Goal: Information Seeking & Learning: Learn about a topic

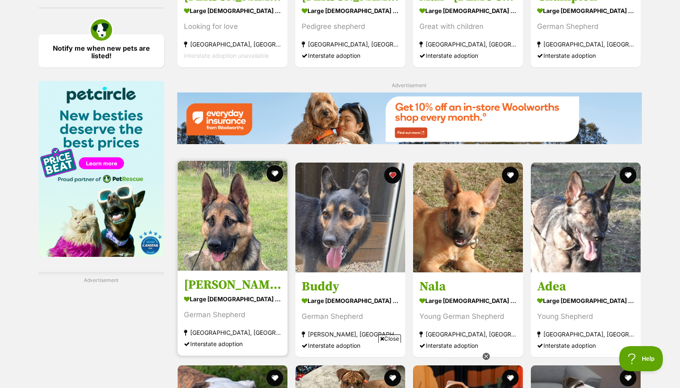
click at [233, 170] on img at bounding box center [233, 216] width 110 height 110
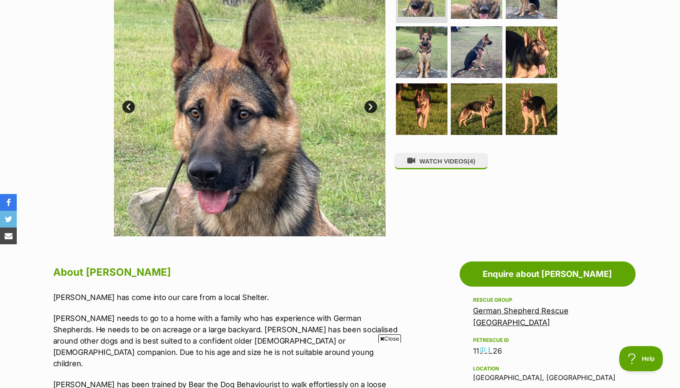
scroll to position [126, 0]
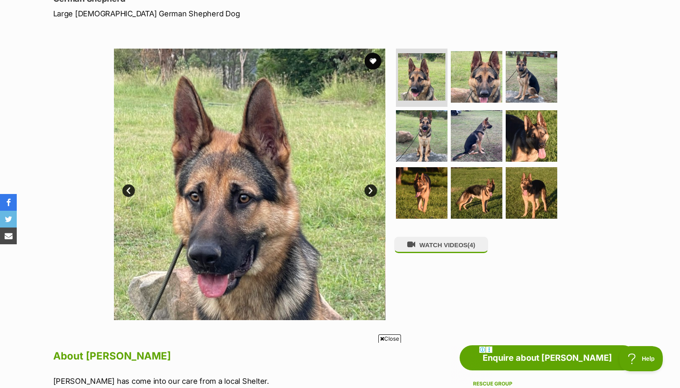
click at [370, 188] on link "Next" at bounding box center [370, 190] width 13 height 13
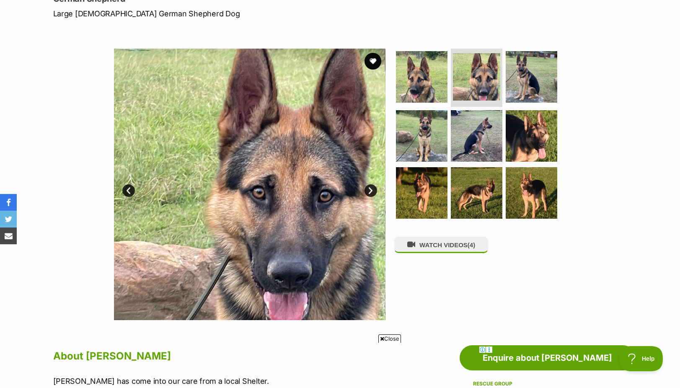
click at [370, 188] on link "Next" at bounding box center [370, 190] width 13 height 13
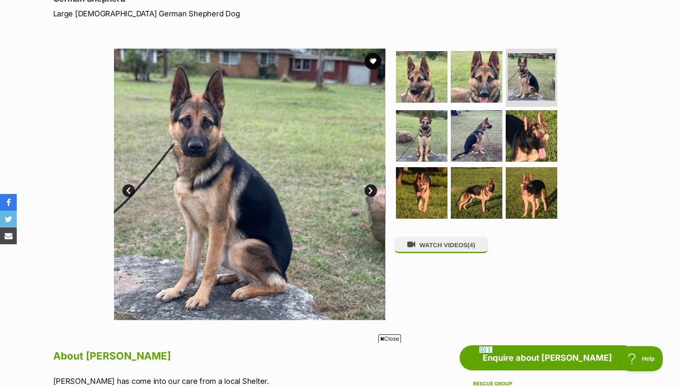
click at [370, 188] on link "Next" at bounding box center [370, 190] width 13 height 13
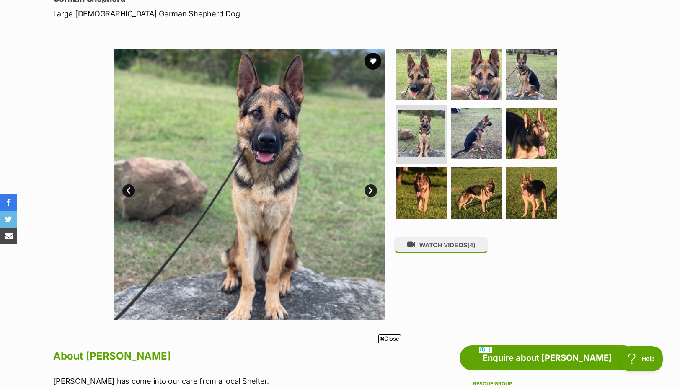
click at [370, 188] on link "Next" at bounding box center [370, 190] width 13 height 13
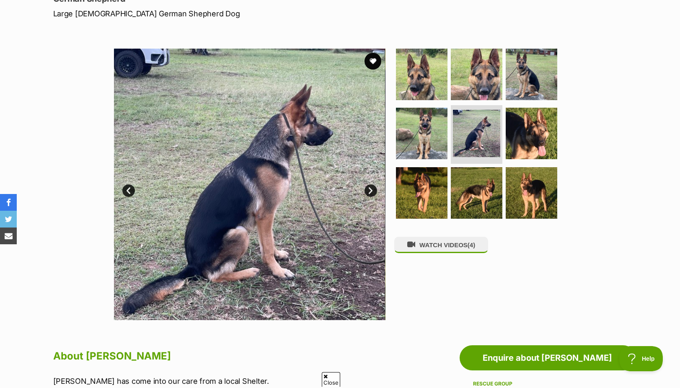
click at [370, 188] on link "Next" at bounding box center [370, 190] width 13 height 13
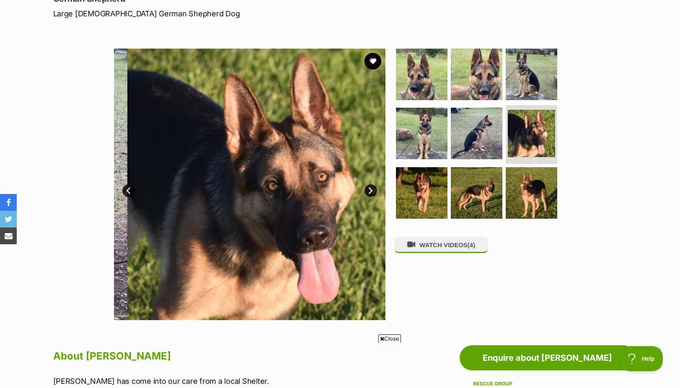
scroll to position [0, 0]
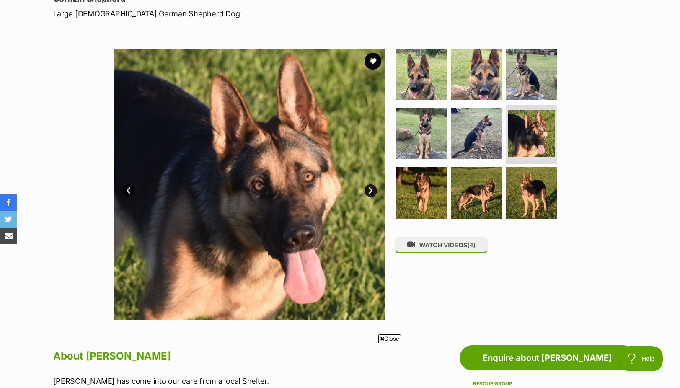
click at [370, 188] on link "Next" at bounding box center [370, 190] width 13 height 13
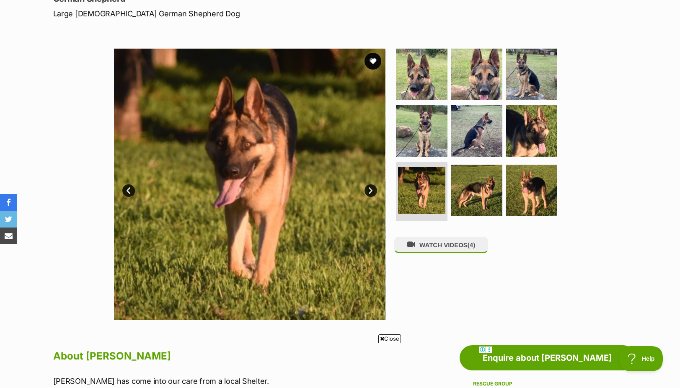
click at [370, 188] on link "Next" at bounding box center [370, 190] width 13 height 13
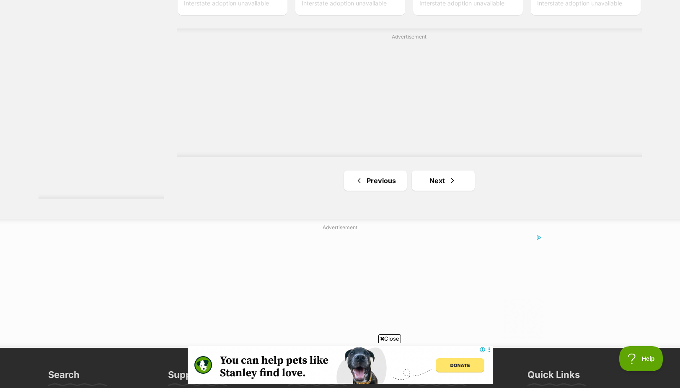
scroll to position [1530, 0]
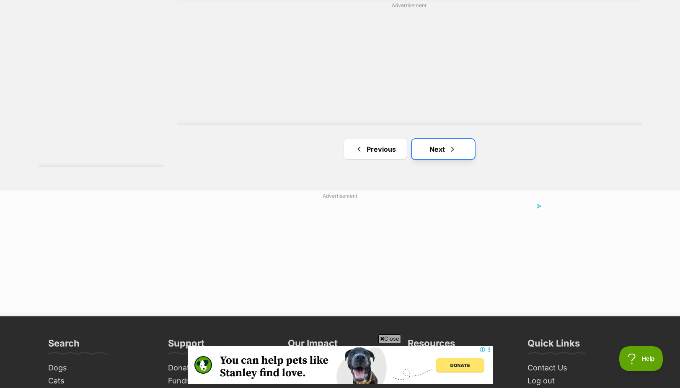
click at [451, 152] on span "Next page" at bounding box center [452, 149] width 8 height 10
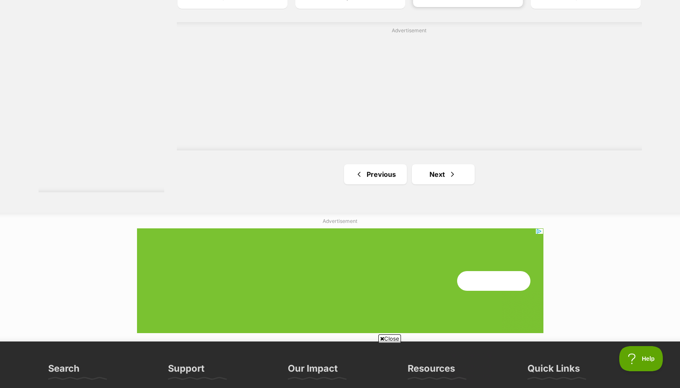
scroll to position [1550, 0]
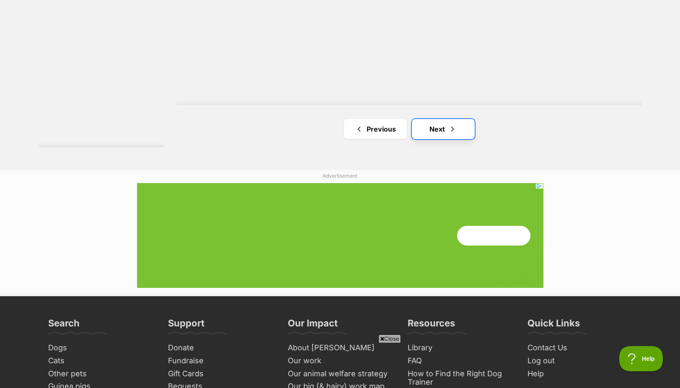
click at [450, 137] on link "Next" at bounding box center [443, 129] width 63 height 20
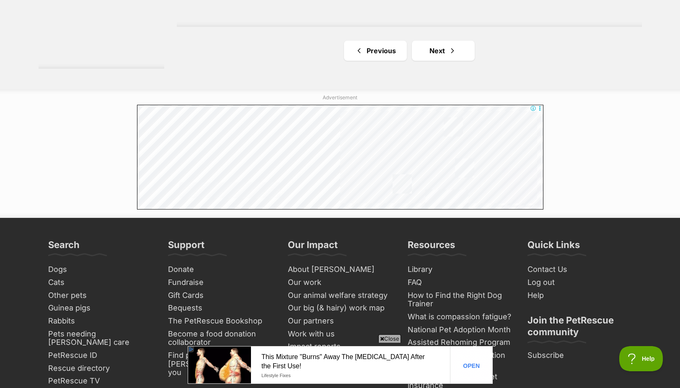
scroll to position [1634, 0]
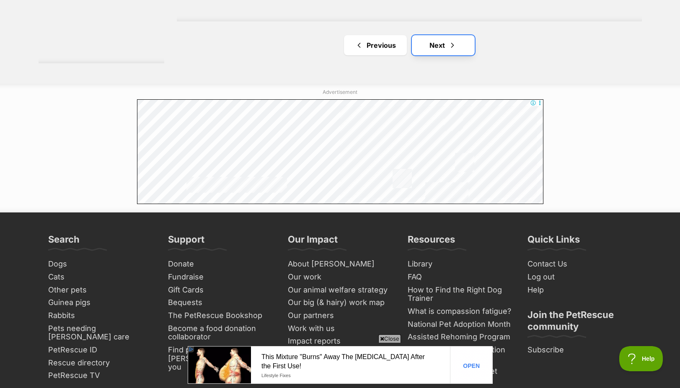
click at [452, 49] on span "Next page" at bounding box center [452, 45] width 8 height 10
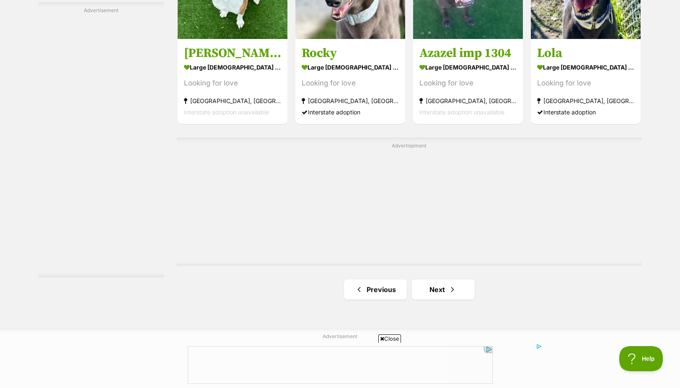
scroll to position [1508, 0]
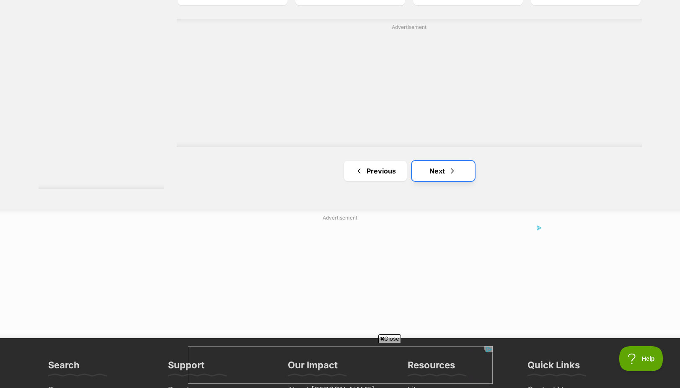
click at [460, 171] on link "Next" at bounding box center [443, 171] width 63 height 20
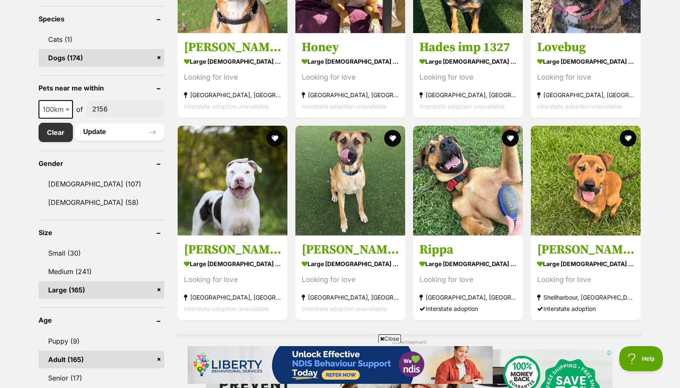
scroll to position [377, 0]
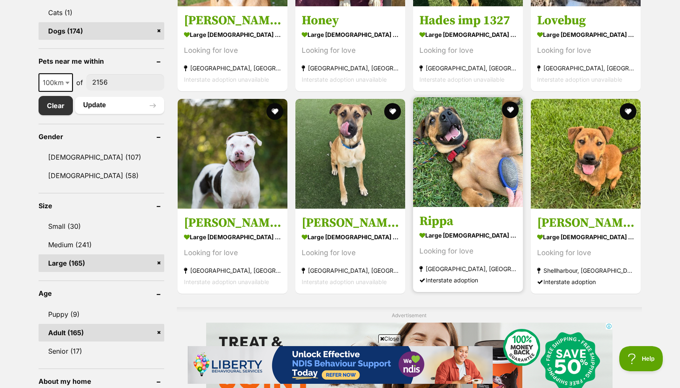
click at [474, 180] on img at bounding box center [468, 152] width 110 height 110
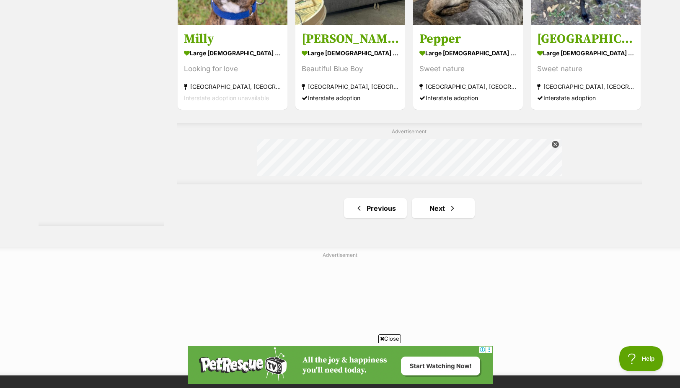
scroll to position [1424, 0]
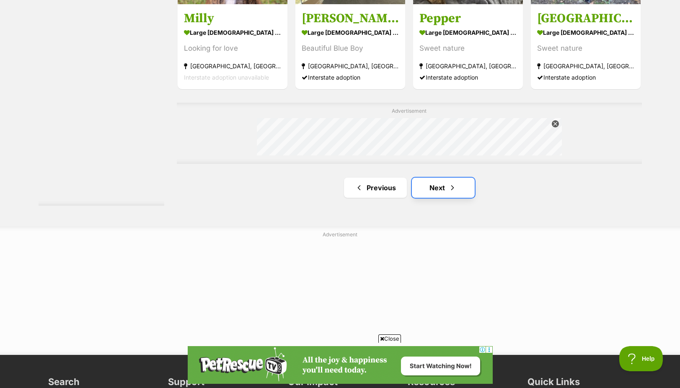
click at [443, 191] on link "Next" at bounding box center [443, 188] width 63 height 20
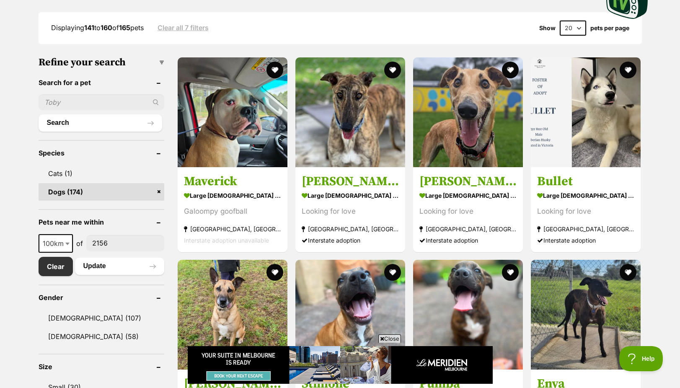
scroll to position [209, 0]
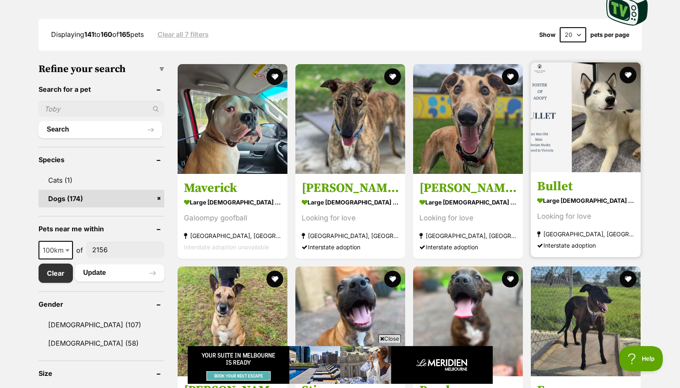
click at [592, 126] on img at bounding box center [586, 117] width 110 height 110
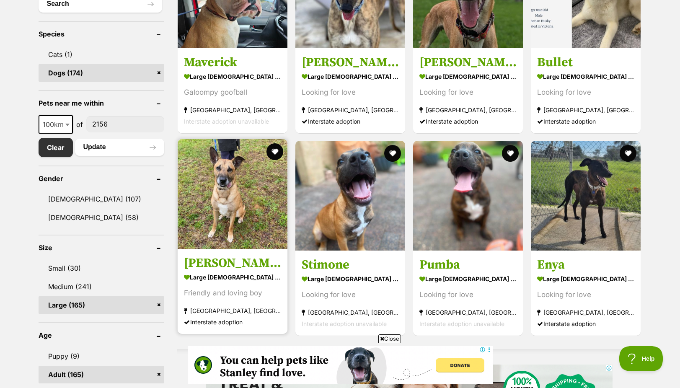
click at [213, 187] on img at bounding box center [233, 194] width 110 height 110
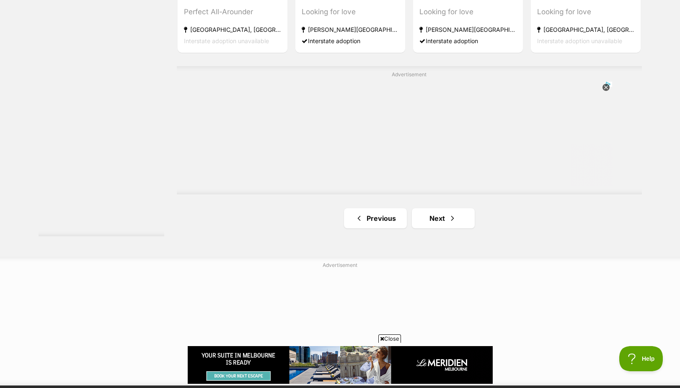
scroll to position [1462, 0]
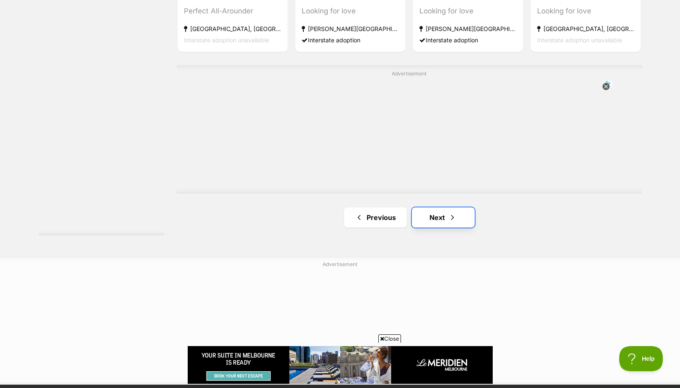
click at [444, 216] on link "Next" at bounding box center [443, 217] width 63 height 20
